Goal: Task Accomplishment & Management: Complete application form

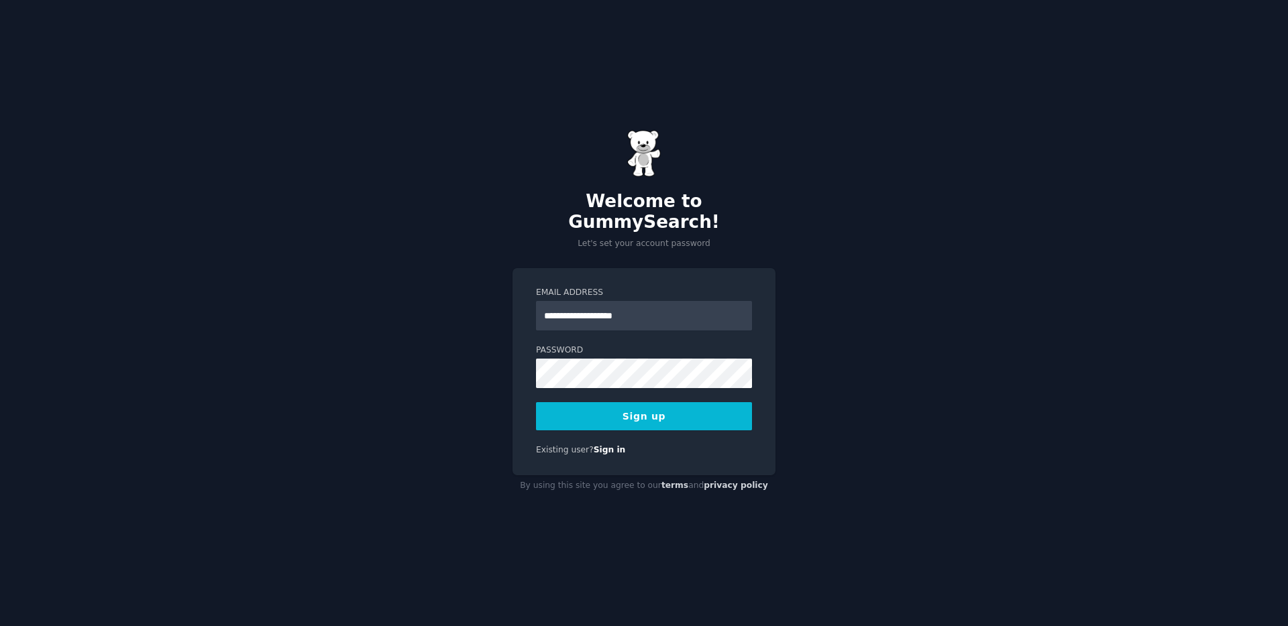
type input "**********"
click at [907, 290] on div "**********" at bounding box center [644, 313] width 1288 height 626
click at [640, 407] on button "Sign up" at bounding box center [644, 416] width 216 height 28
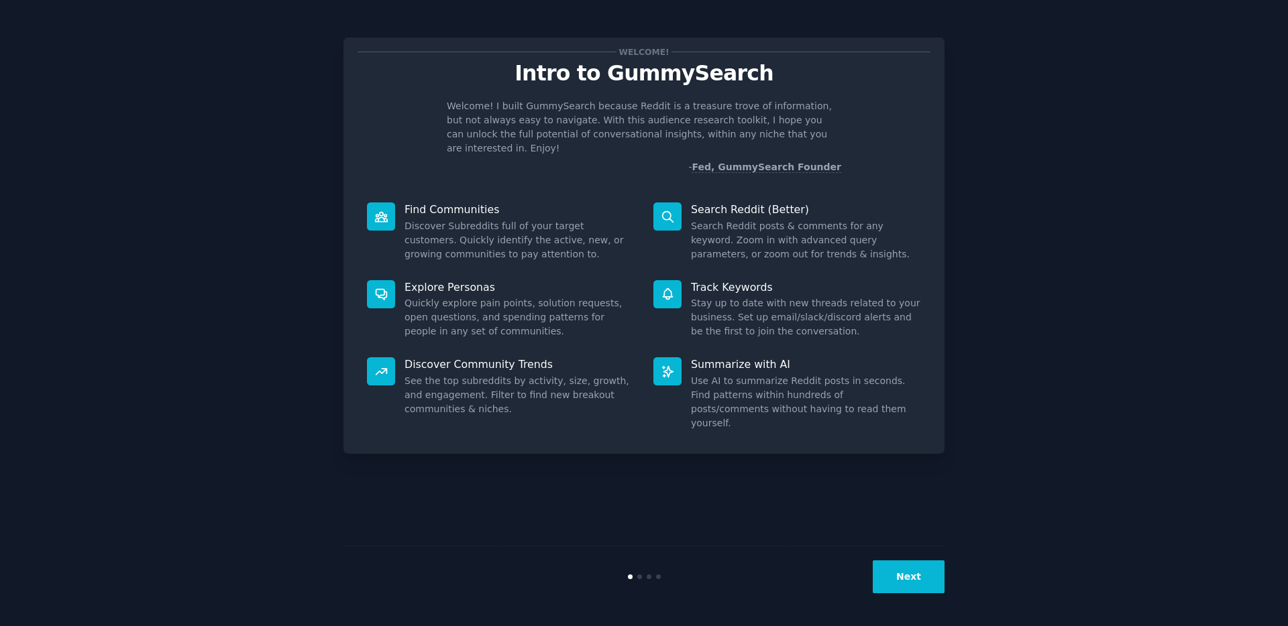
click at [907, 583] on button "Next" at bounding box center [908, 577] width 72 height 33
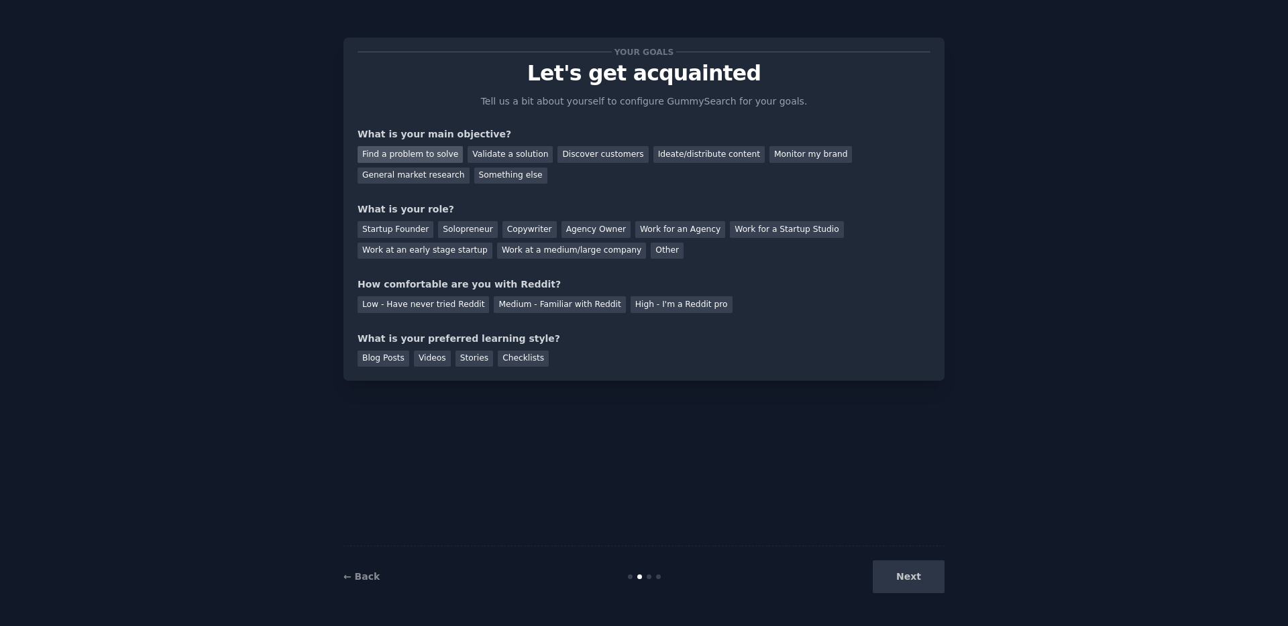
click at [409, 155] on div "Find a problem to solve" at bounding box center [409, 154] width 105 height 17
click at [496, 154] on div "Validate a solution" at bounding box center [509, 154] width 85 height 17
click at [389, 160] on div "Find a problem to solve" at bounding box center [409, 154] width 105 height 17
click at [376, 233] on div "Startup Founder" at bounding box center [395, 229] width 76 height 17
click at [404, 303] on div "Low - Have never tried Reddit" at bounding box center [422, 304] width 131 height 17
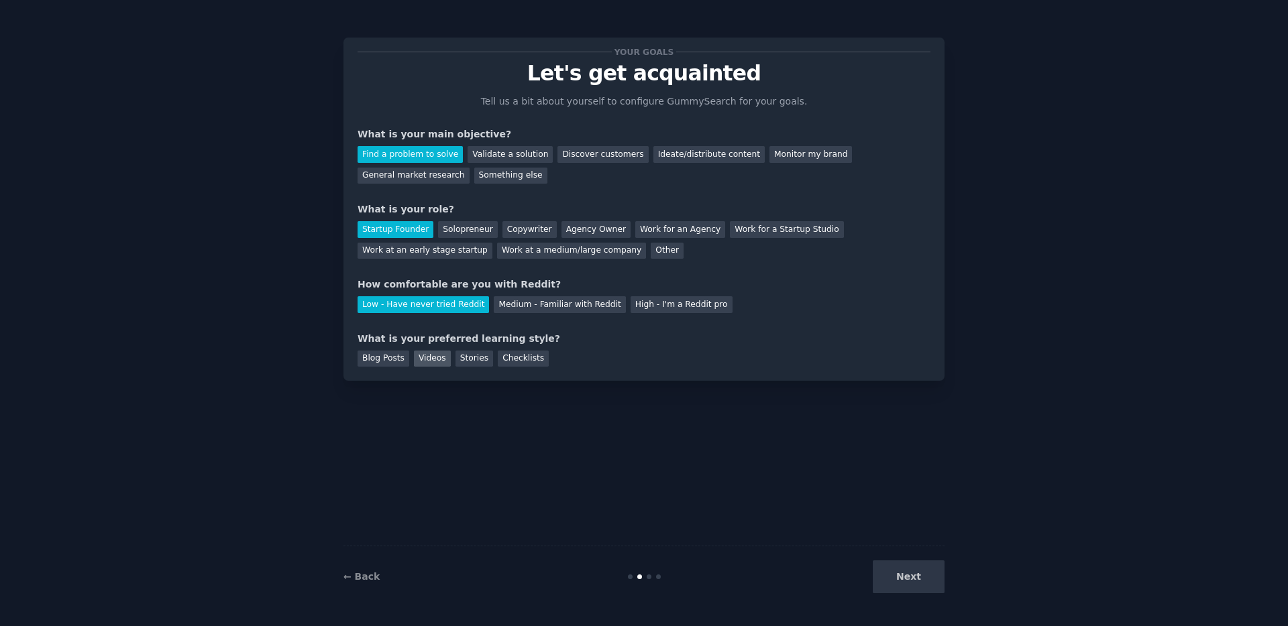
click at [438, 358] on div "Videos" at bounding box center [432, 359] width 37 height 17
click at [477, 359] on div "Stories" at bounding box center [474, 359] width 38 height 17
click at [407, 357] on div "Blog Posts" at bounding box center [383, 359] width 52 height 17
click at [433, 357] on div "Videos" at bounding box center [432, 359] width 37 height 17
click at [923, 583] on button "Next" at bounding box center [908, 577] width 72 height 33
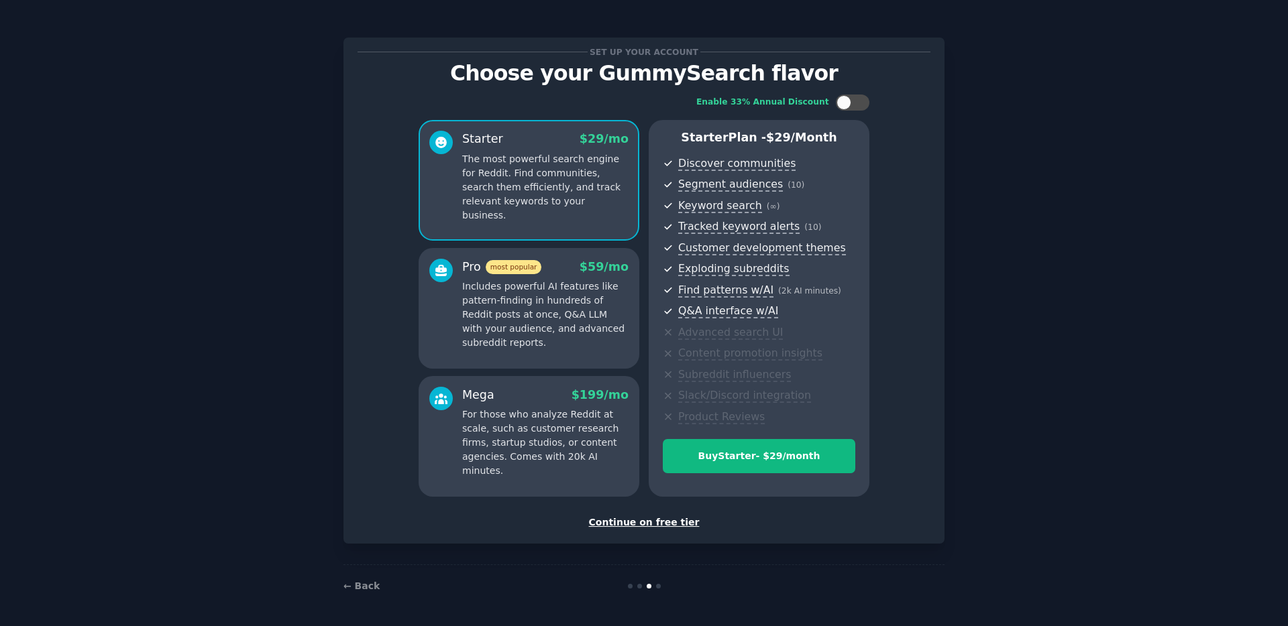
click at [608, 518] on div "Continue on free tier" at bounding box center [643, 523] width 573 height 14
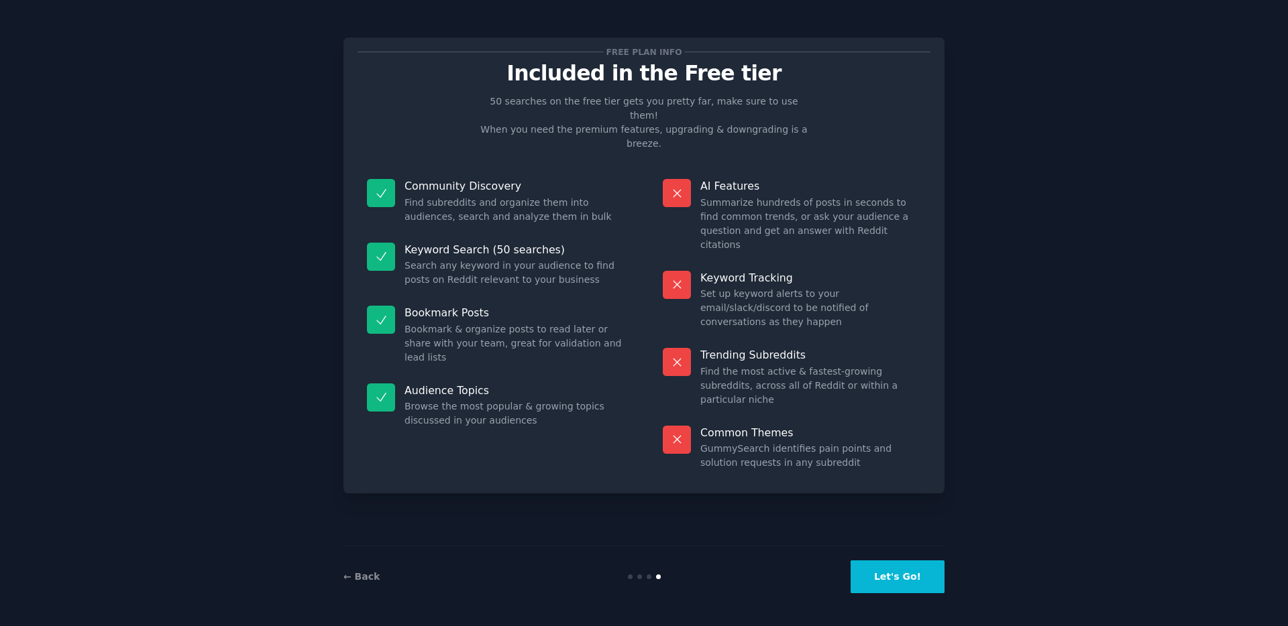
click at [885, 582] on button "Let's Go!" at bounding box center [897, 577] width 94 height 33
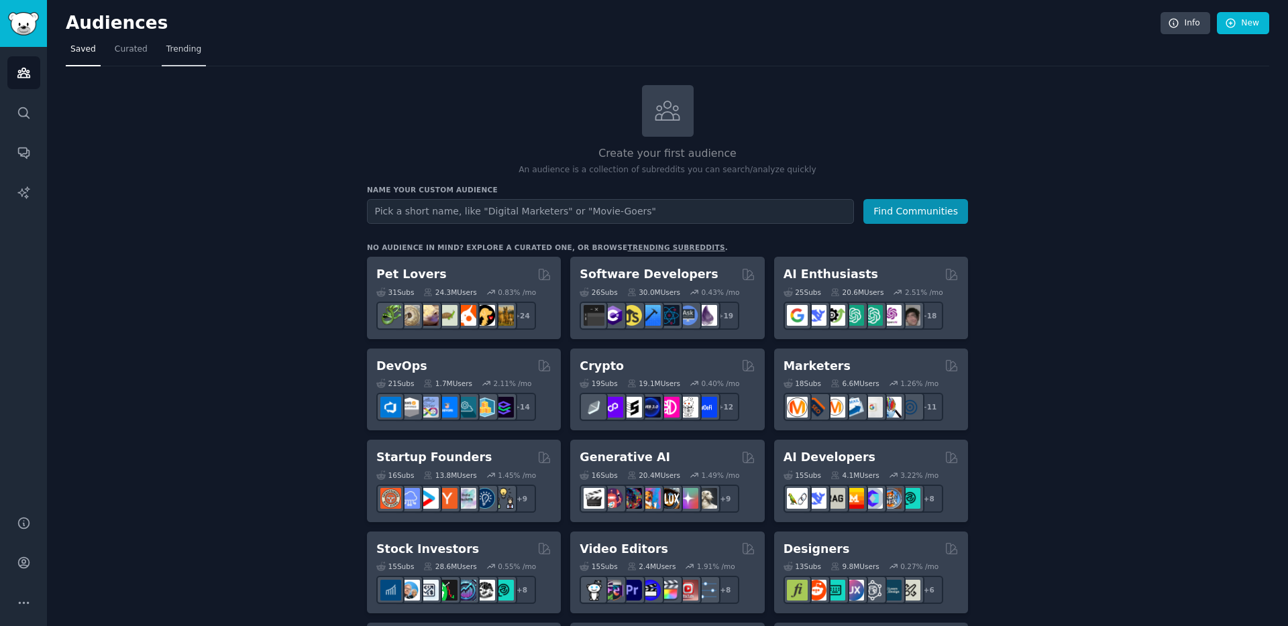
click at [188, 49] on span "Trending" at bounding box center [183, 50] width 35 height 12
